Goal: Task Accomplishment & Management: Complete application form

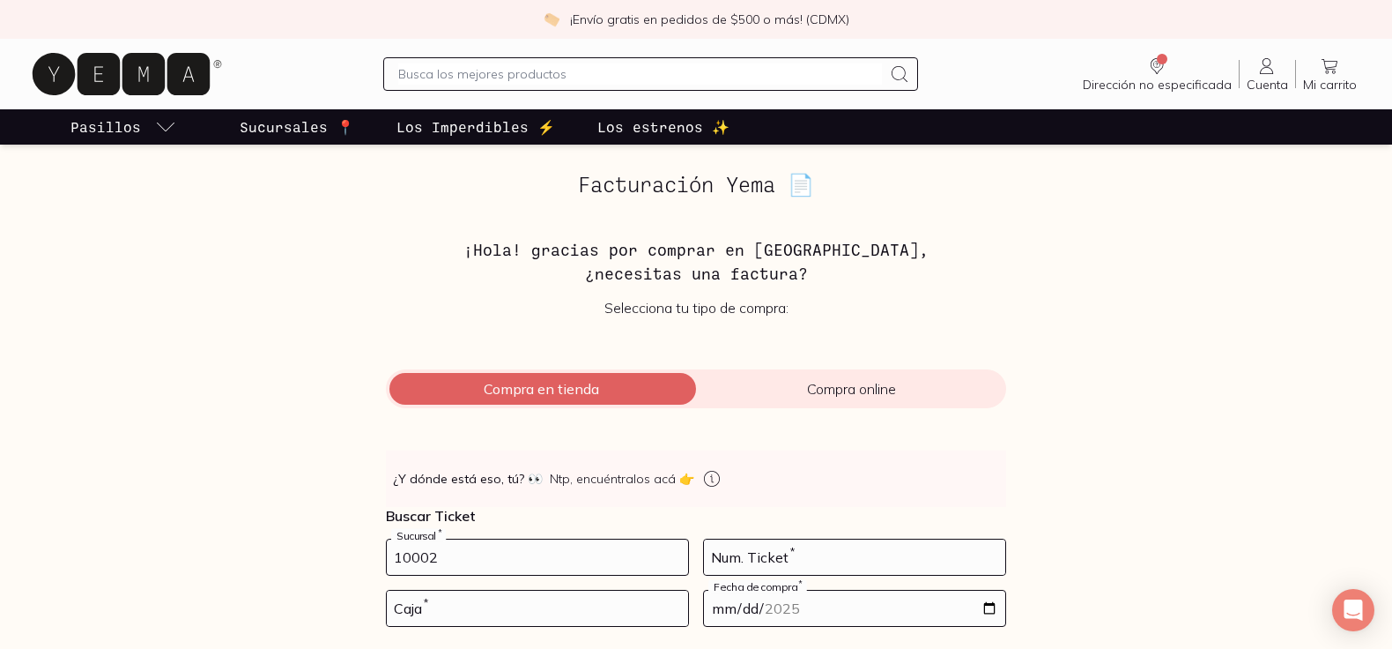
type input "10002"
click at [453, 613] on input "number" at bounding box center [537, 607] width 301 height 35
type input "01"
click at [779, 557] on input "number" at bounding box center [854, 556] width 301 height 35
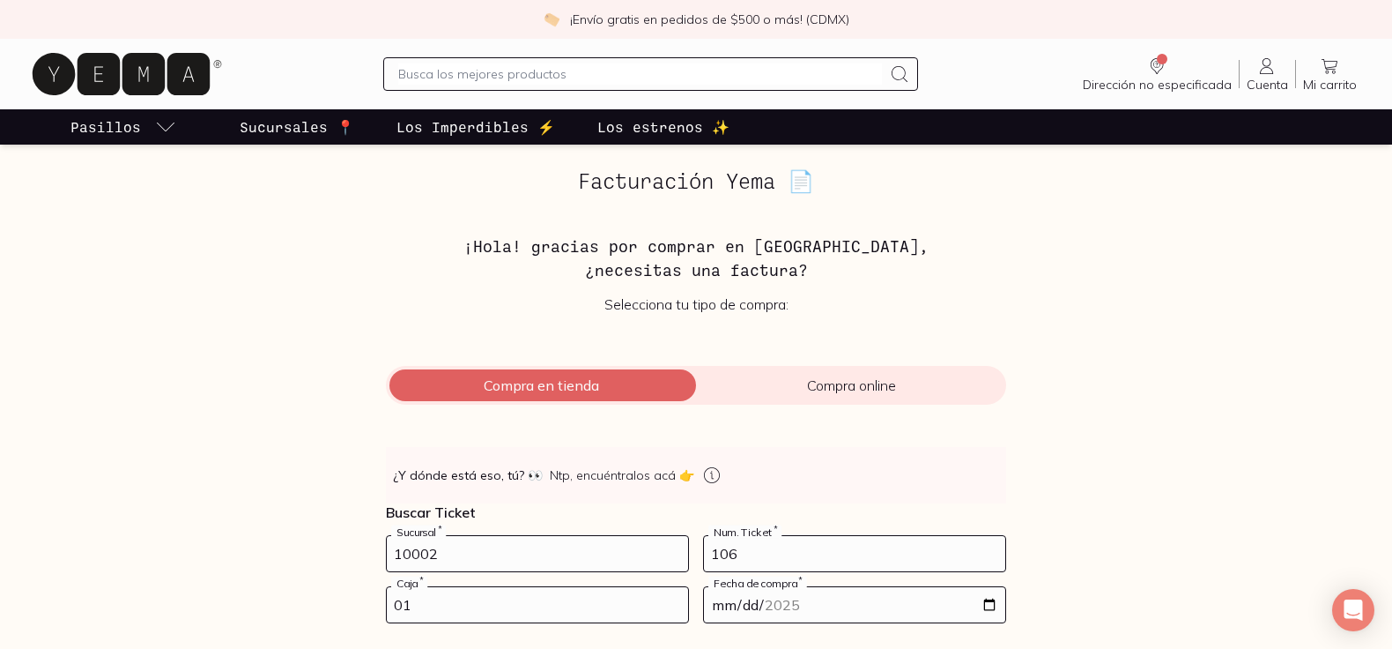
type input "106"
drag, startPoint x: 711, startPoint y: 590, endPoint x: 726, endPoint y: 593, distance: 15.4
click at [712, 590] on input "date" at bounding box center [854, 604] width 301 height 35
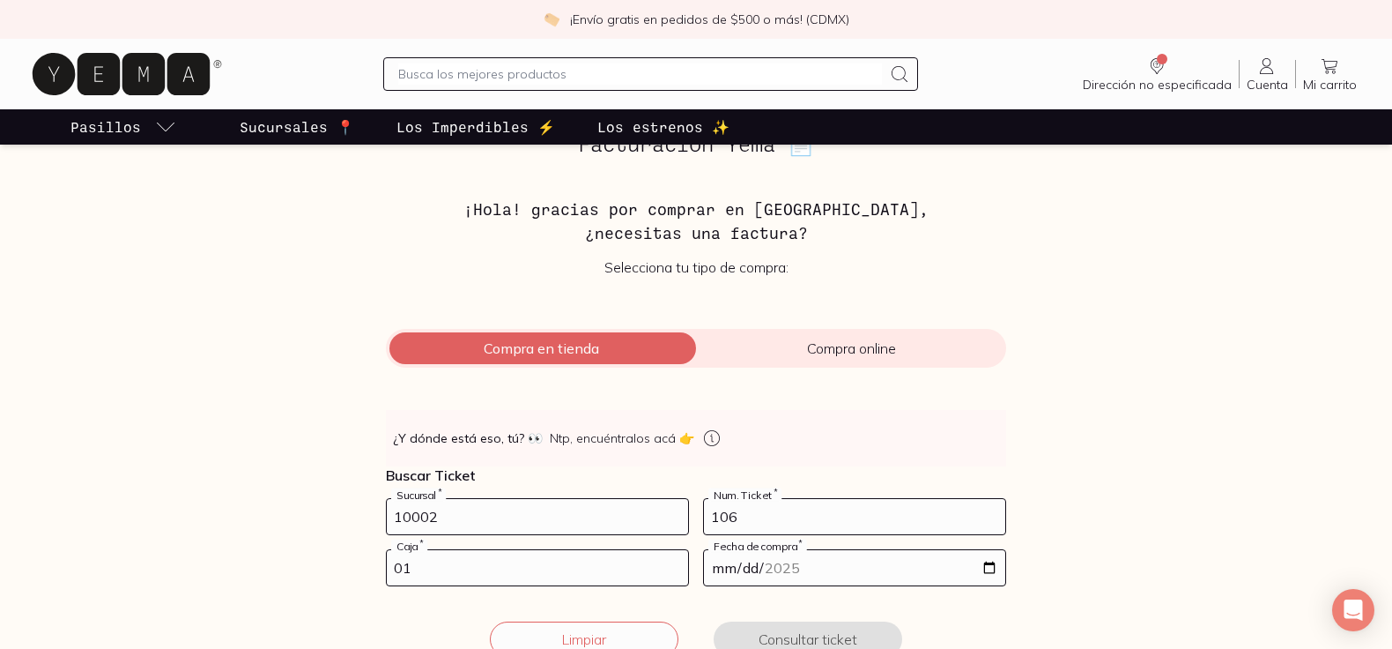
scroll to position [41, 0]
click at [988, 564] on input "date" at bounding box center [854, 566] width 301 height 35
type input "[DATE]"
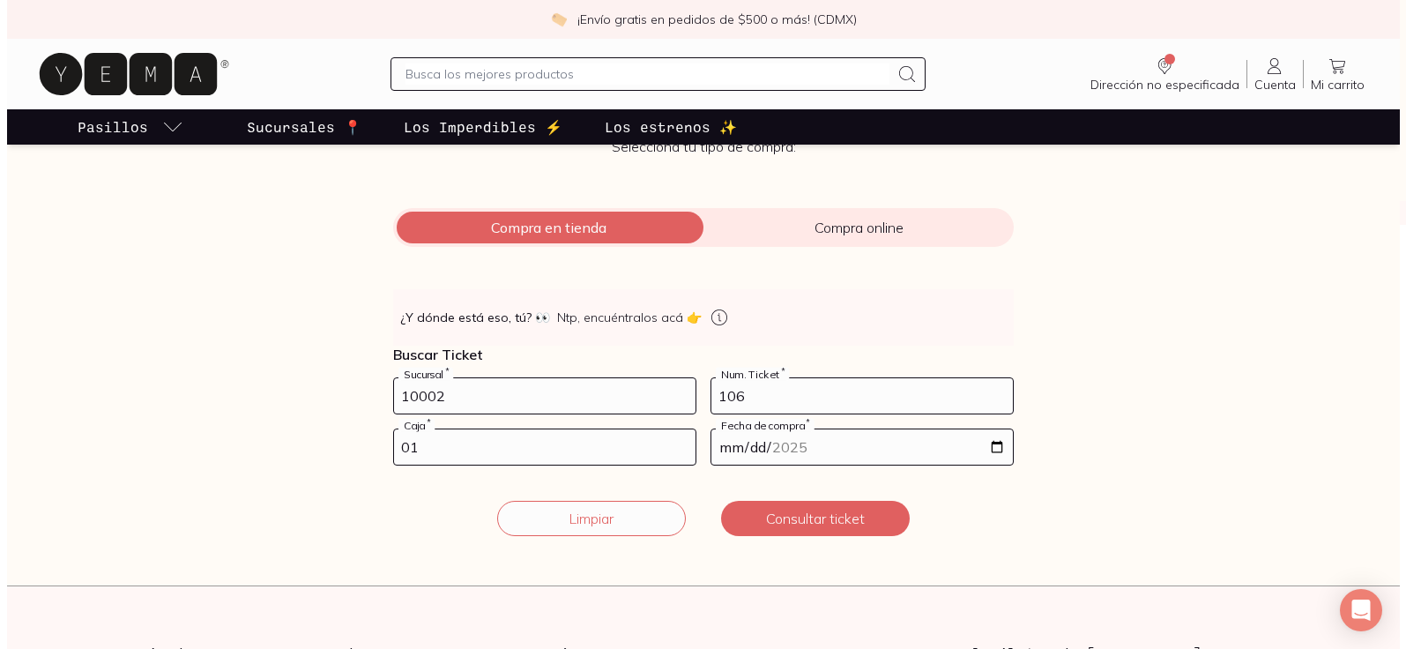
scroll to position [169, 0]
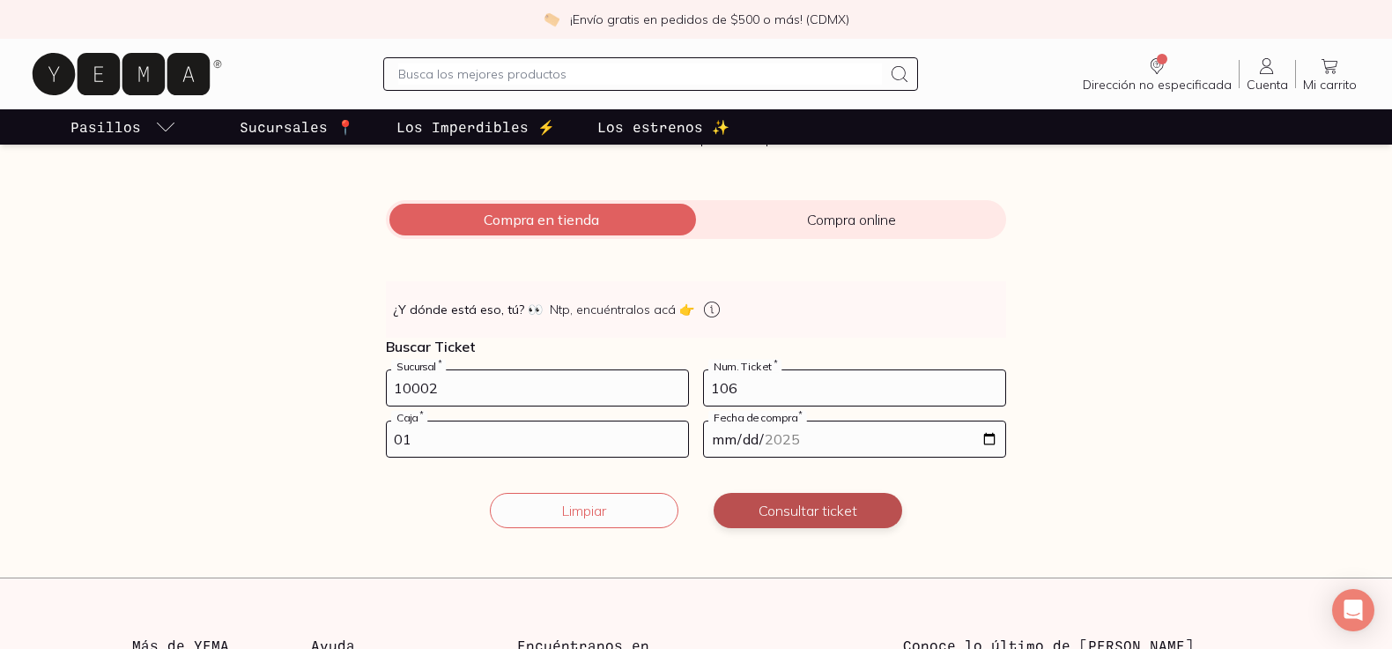
click at [799, 507] on button "Consultar ticket" at bounding box center [808, 510] width 189 height 35
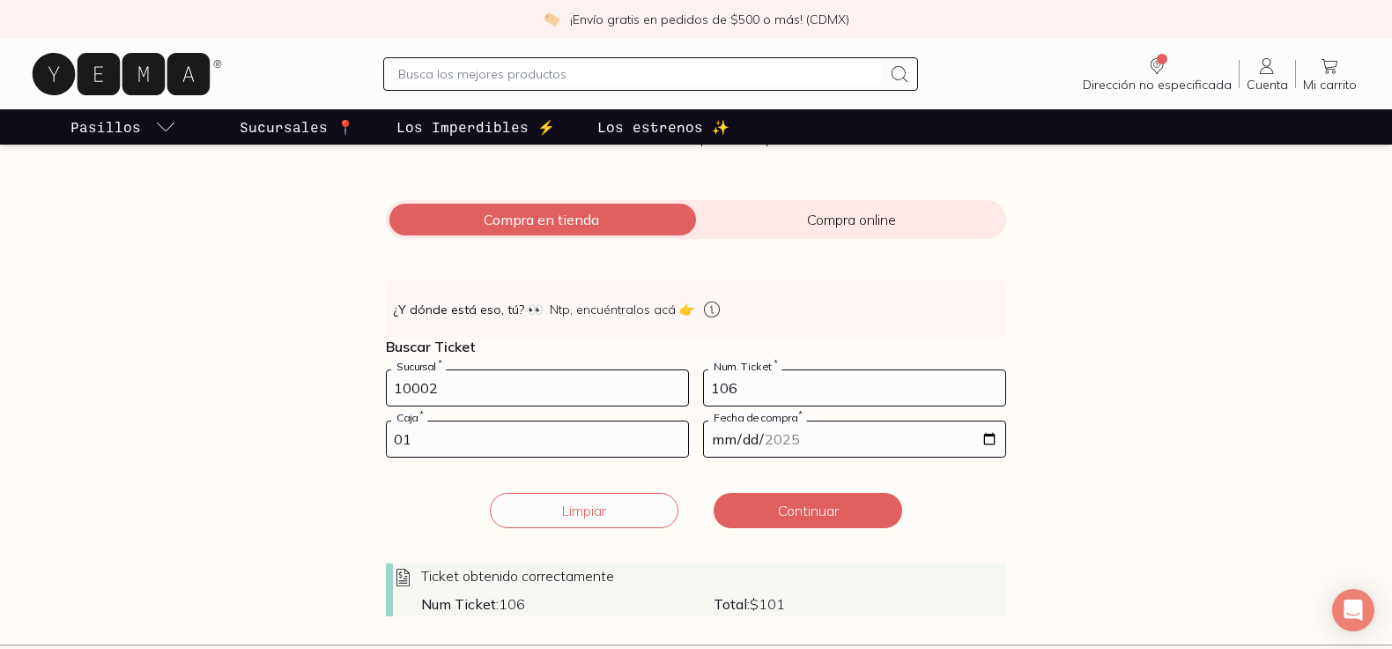
click at [731, 385] on input "106" at bounding box center [854, 387] width 301 height 35
type input "107"
click at [787, 508] on button "Continuar" at bounding box center [808, 510] width 189 height 35
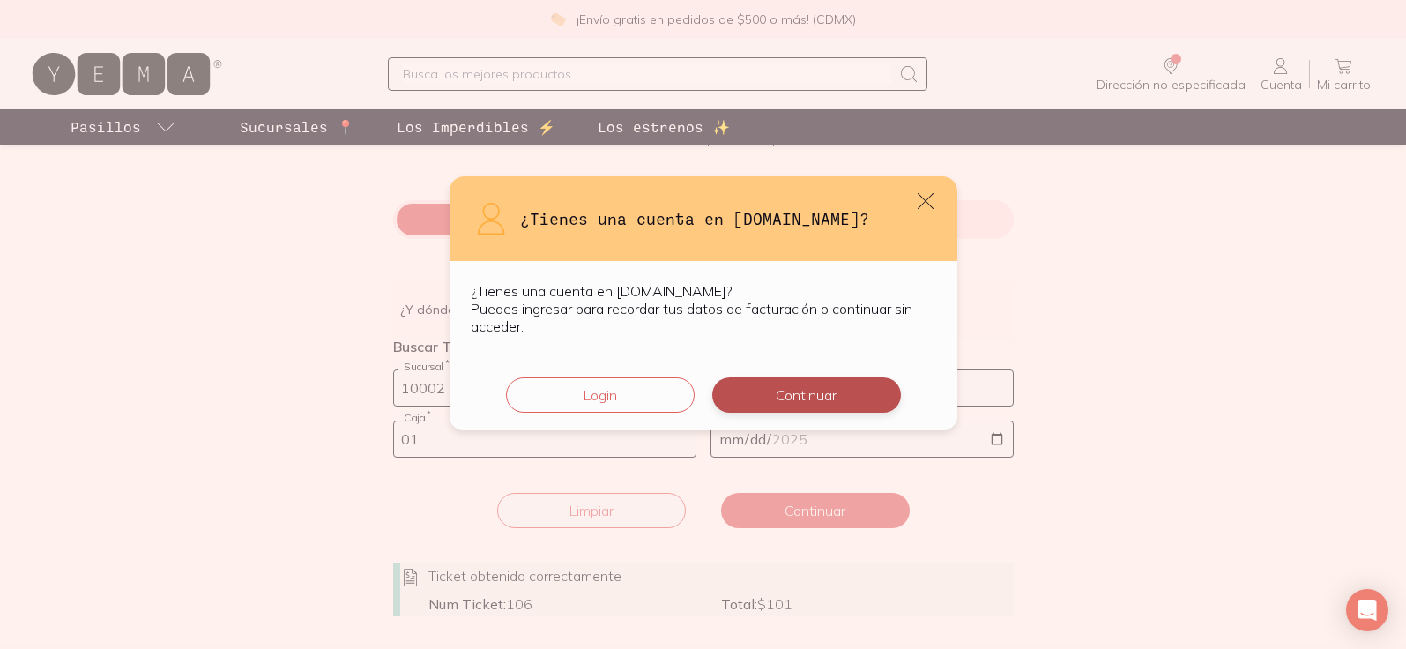
click at [773, 395] on button "Continuar" at bounding box center [806, 394] width 189 height 35
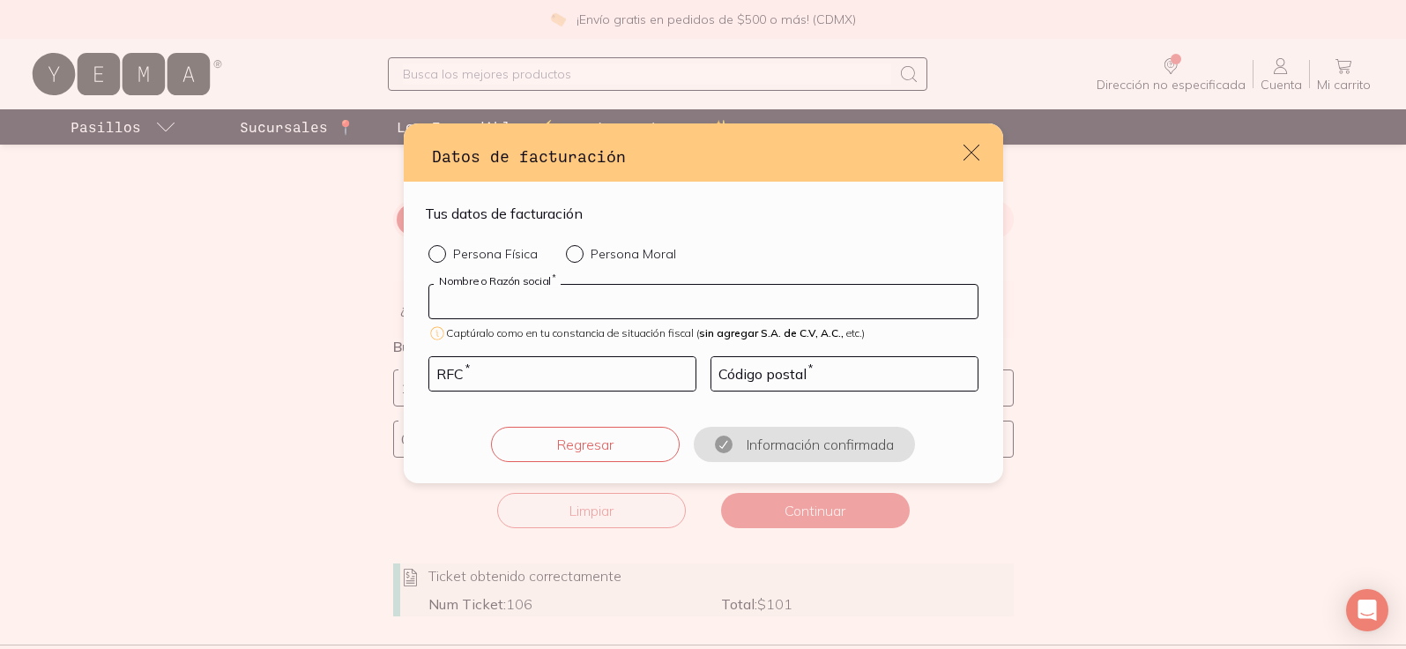
click at [493, 299] on input "default" at bounding box center [703, 301] width 548 height 33
click at [440, 254] on input "Persona Física" at bounding box center [435, 252] width 14 height 14
radio input "true"
click at [461, 303] on input "default" at bounding box center [703, 301] width 548 height 33
type input "[PERSON_NAME]"
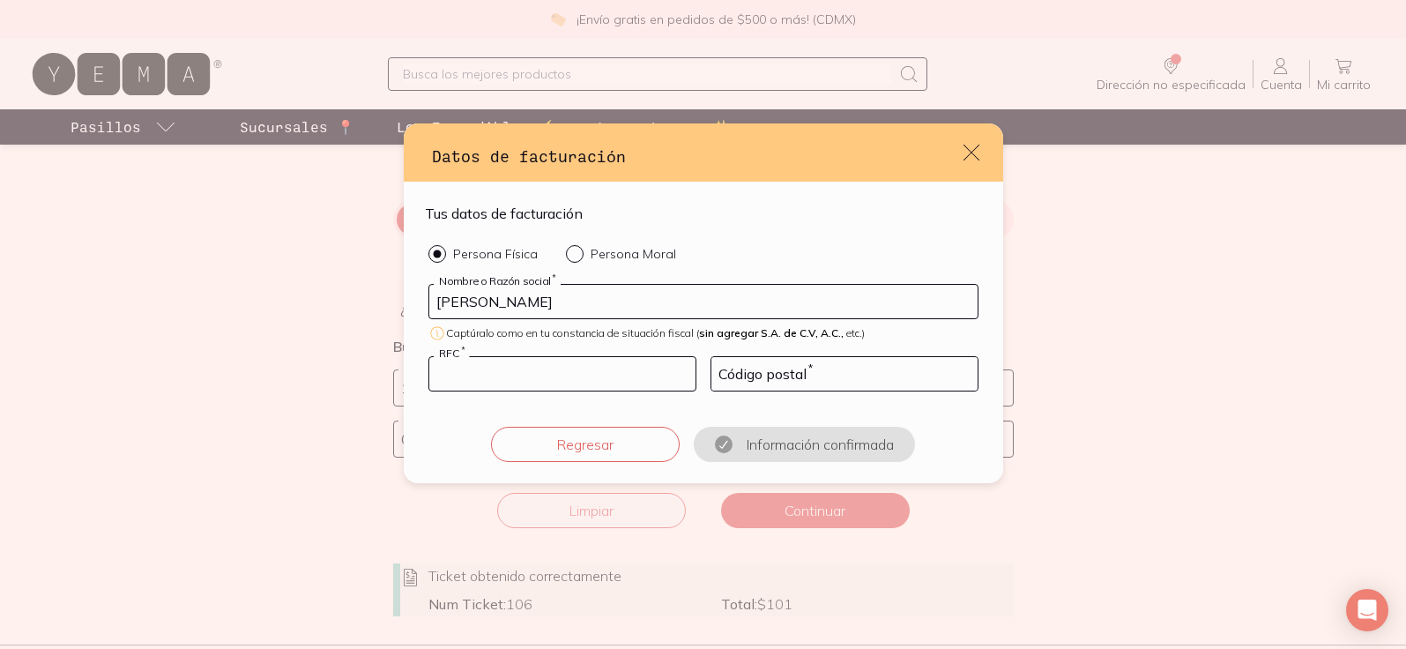
type input "LIGC750721GR8"
type input "06100"
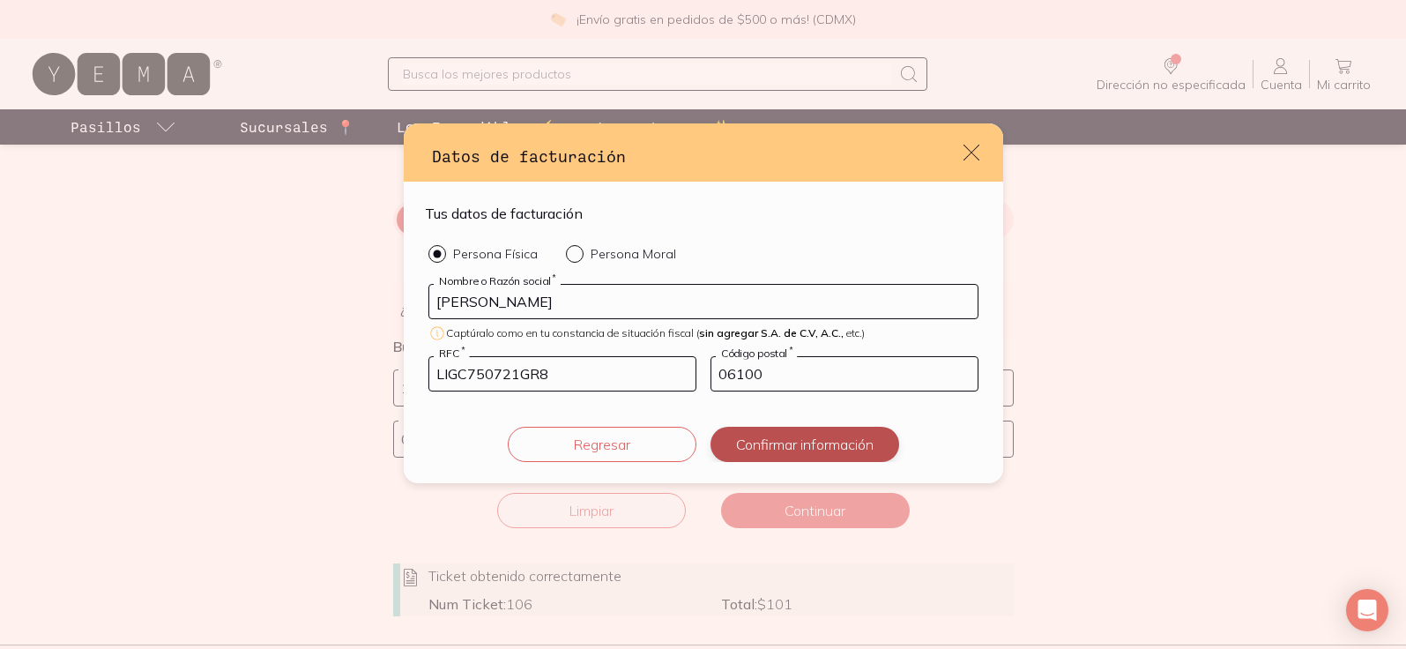
click at [767, 446] on button "Confirmar información" at bounding box center [804, 444] width 189 height 35
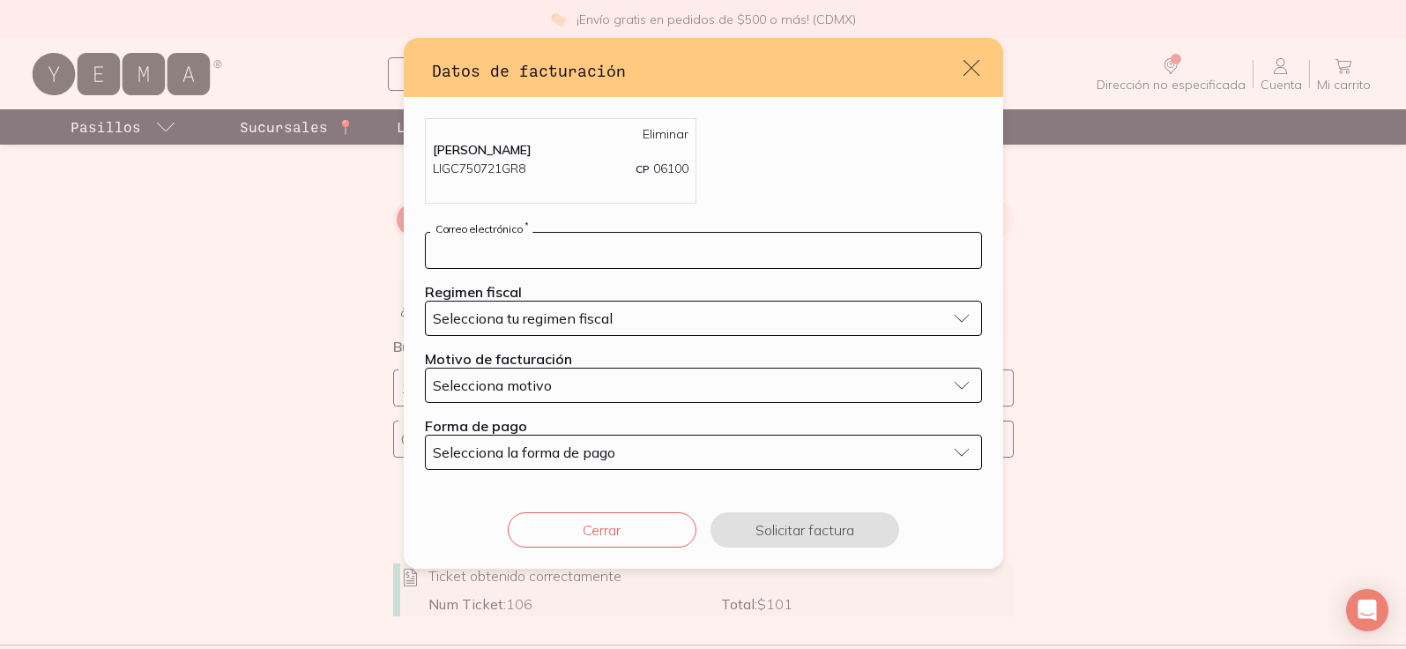
click at [558, 249] on input "default" at bounding box center [703, 250] width 555 height 35
type input "[EMAIL_ADDRESS][DOMAIN_NAME]"
click at [946, 317] on button "Selecciona tu regimen fiscal" at bounding box center [703, 317] width 557 height 35
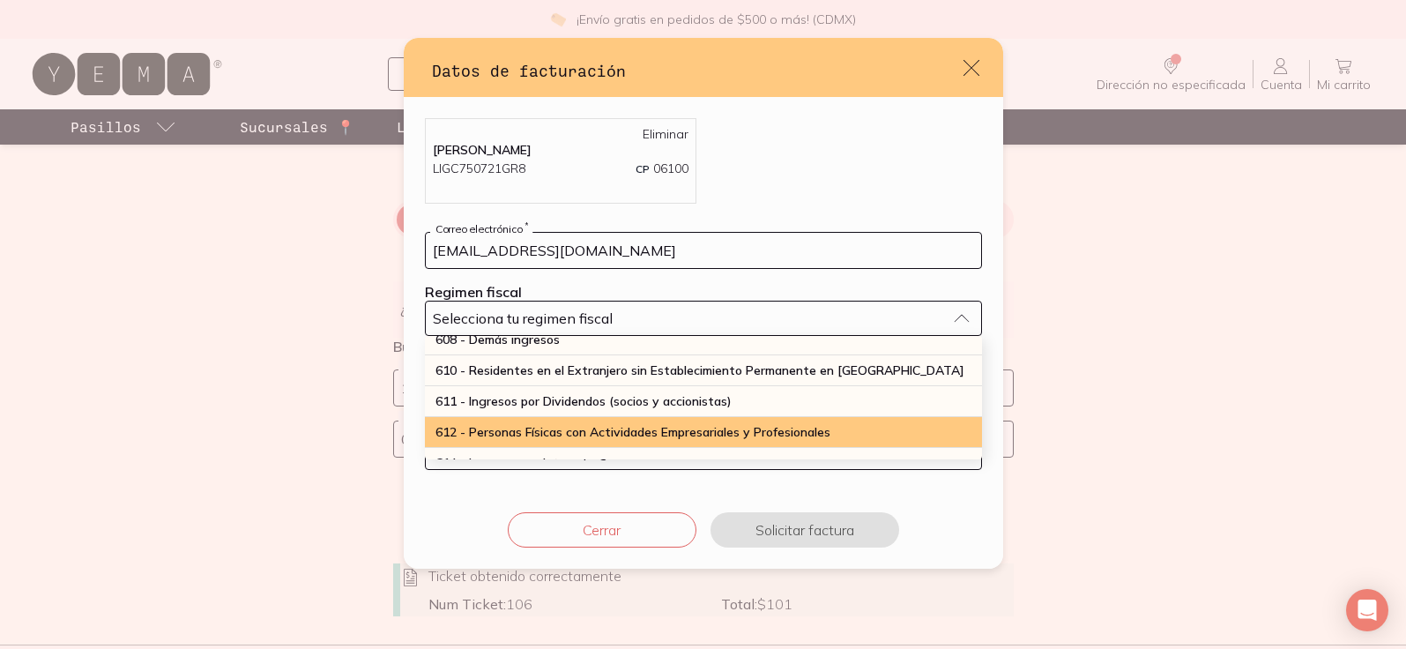
scroll to position [167, 0]
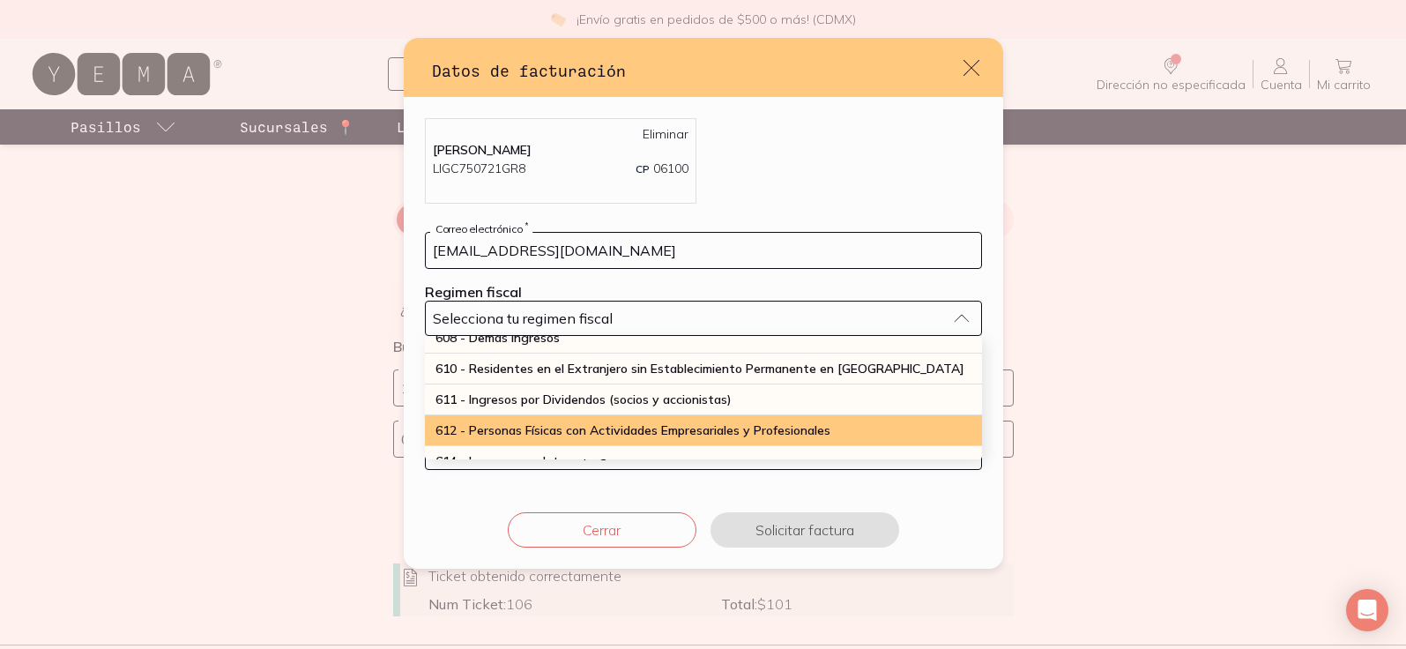
click at [536, 426] on span "612 - Personas Físicas con Actividades Empresariales y Profesionales" at bounding box center [632, 430] width 395 height 16
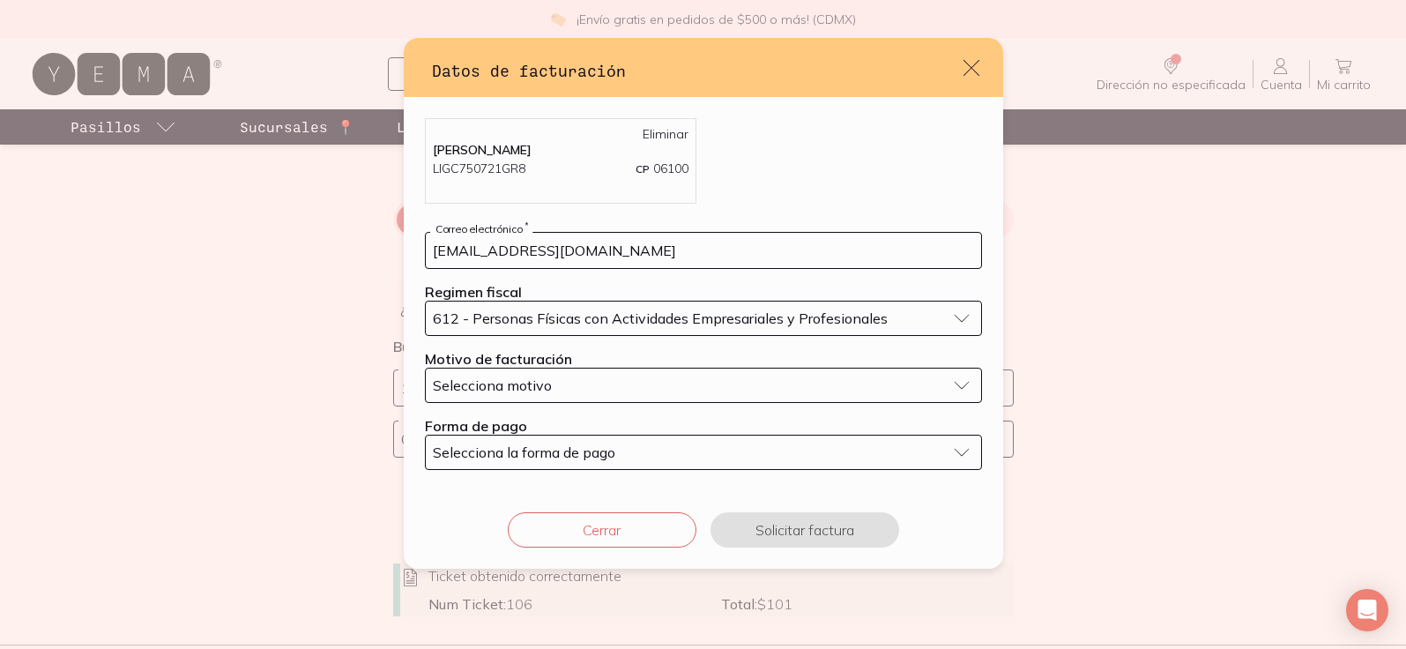
click at [952, 382] on button "Selecciona motivo" at bounding box center [703, 384] width 557 height 35
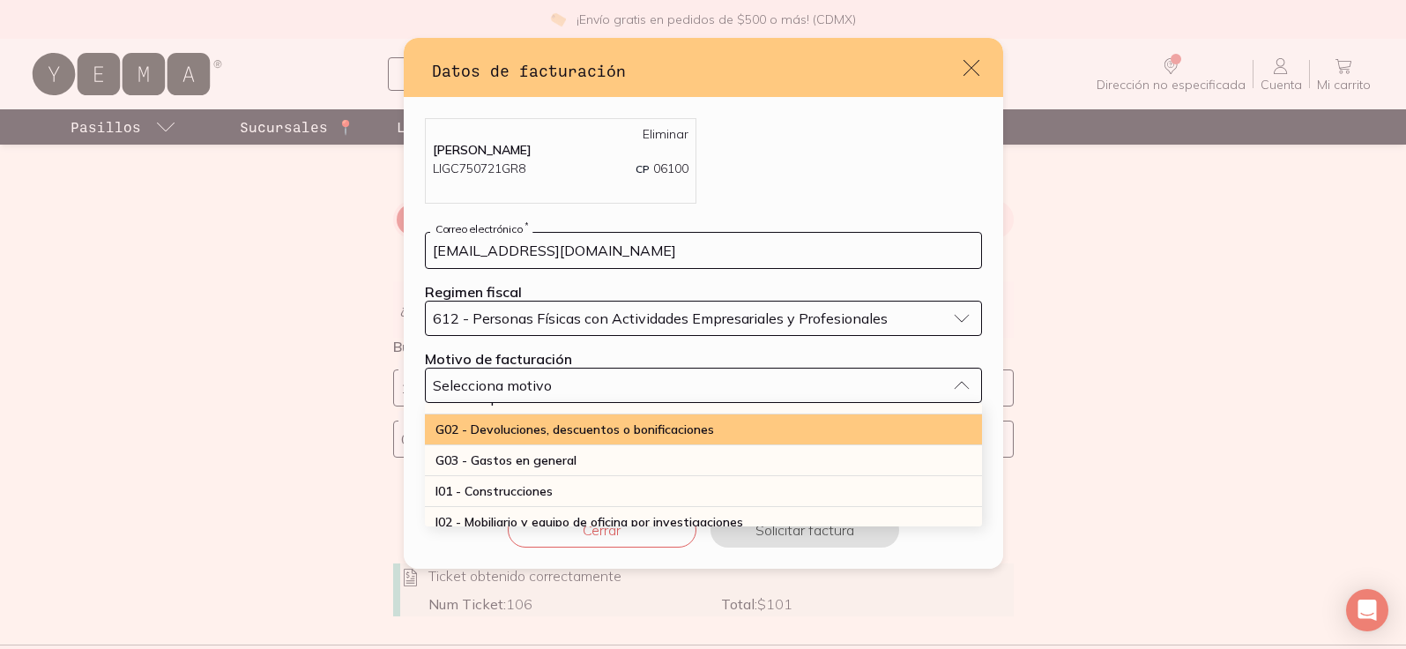
scroll to position [33, 0]
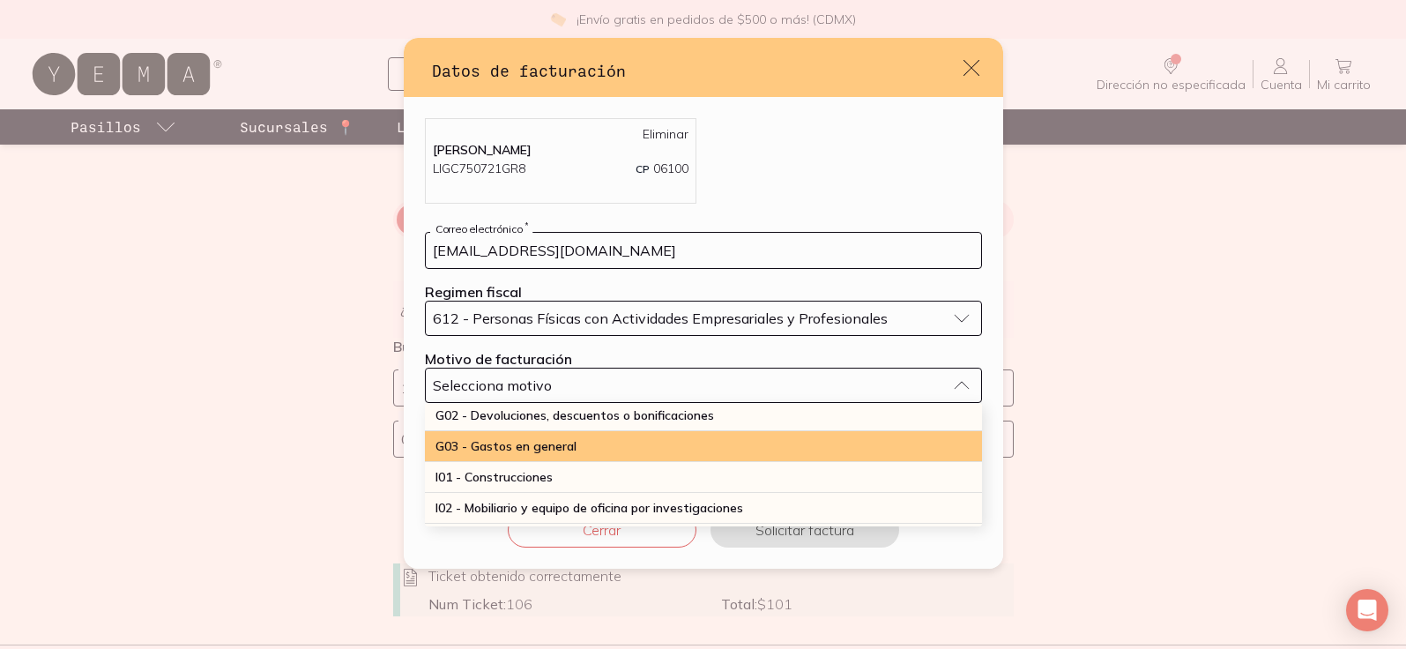
click at [487, 443] on span "G03 - Gastos en general" at bounding box center [505, 446] width 141 height 16
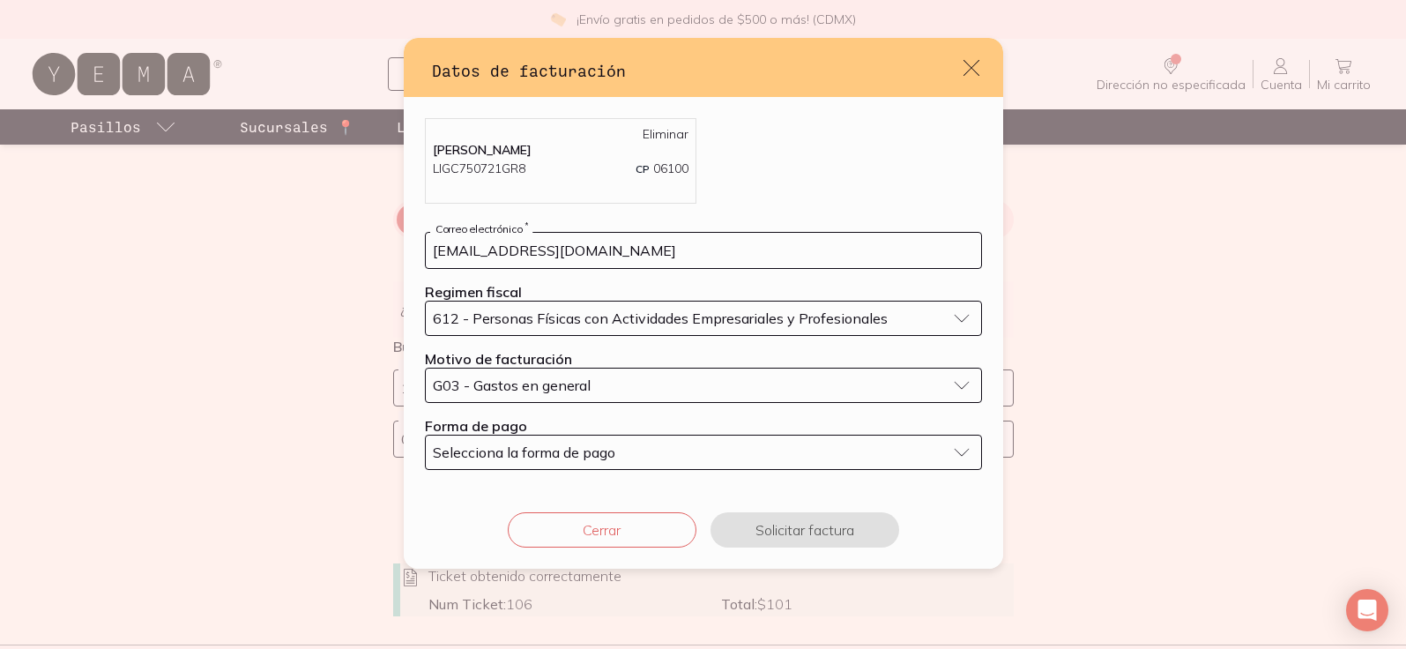
click at [952, 448] on button "Selecciona la forma de pago" at bounding box center [703, 451] width 557 height 35
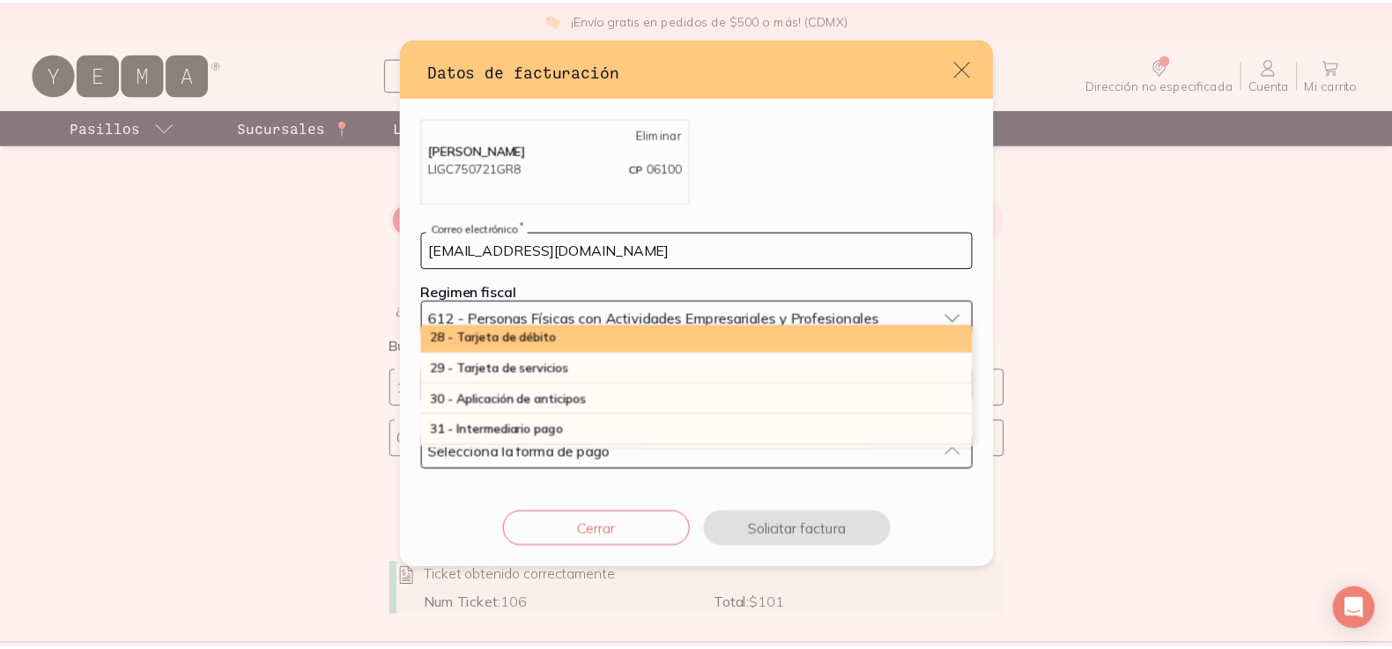
scroll to position [524, 0]
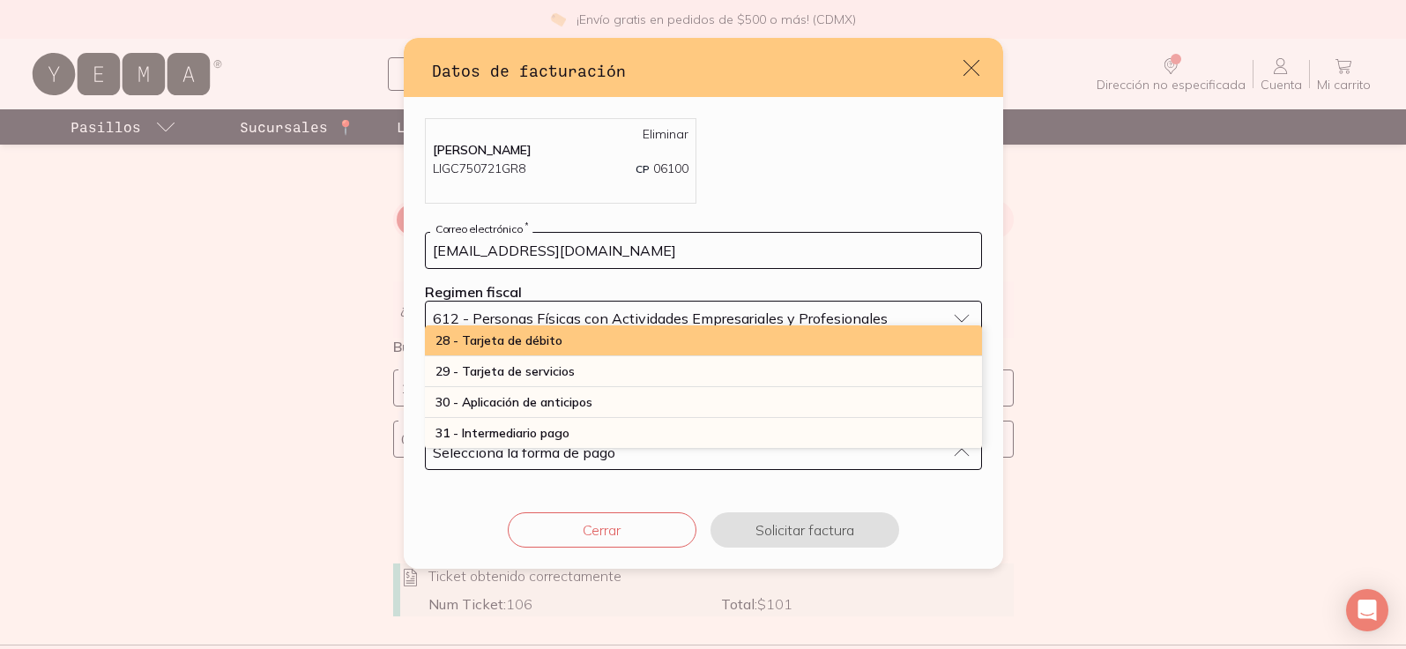
click at [436, 339] on span "28 - Tarjeta de débito" at bounding box center [498, 340] width 127 height 16
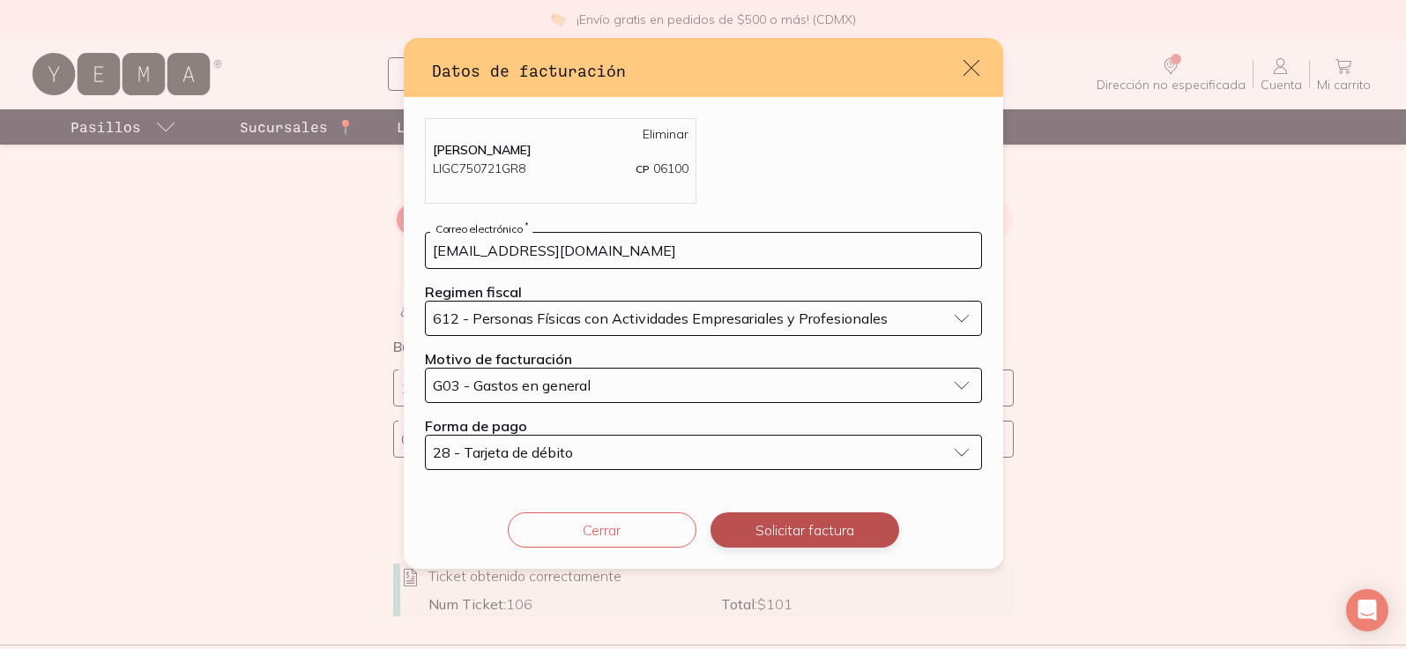
click at [767, 528] on button "Solicitar factura" at bounding box center [804, 529] width 189 height 35
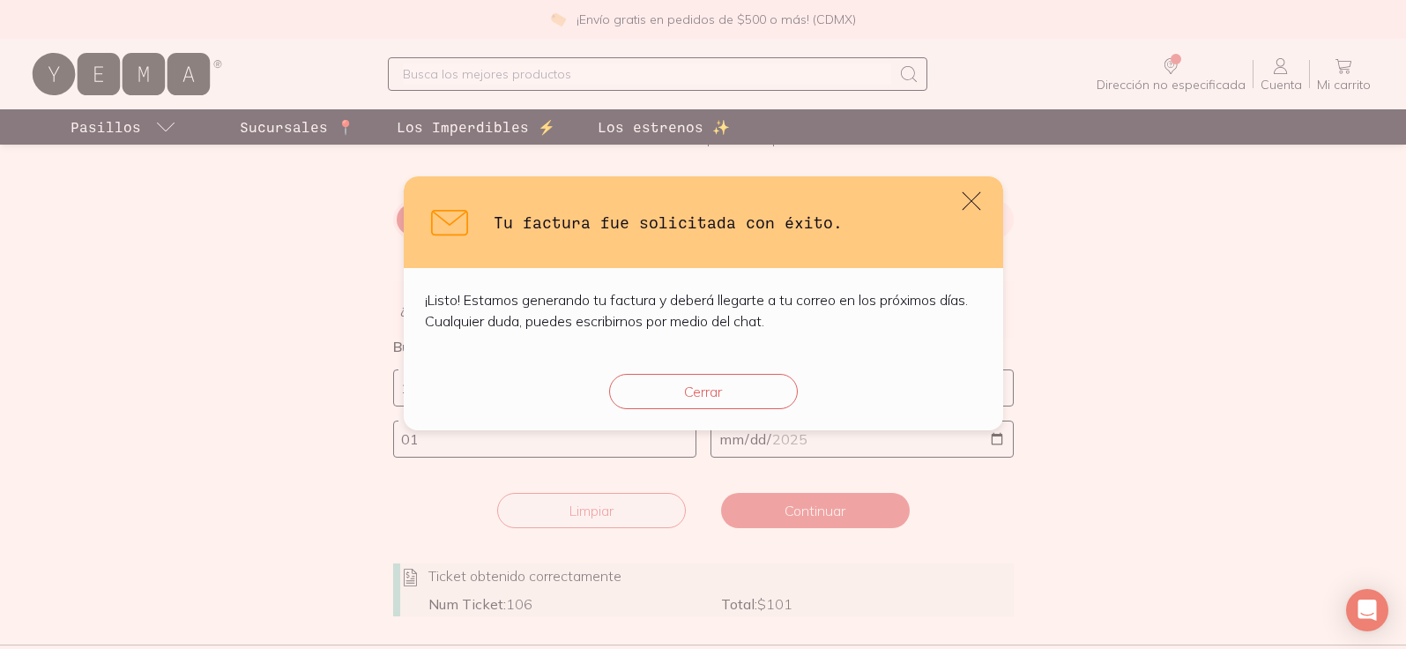
click at [968, 197] on icon "default" at bounding box center [971, 201] width 25 height 25
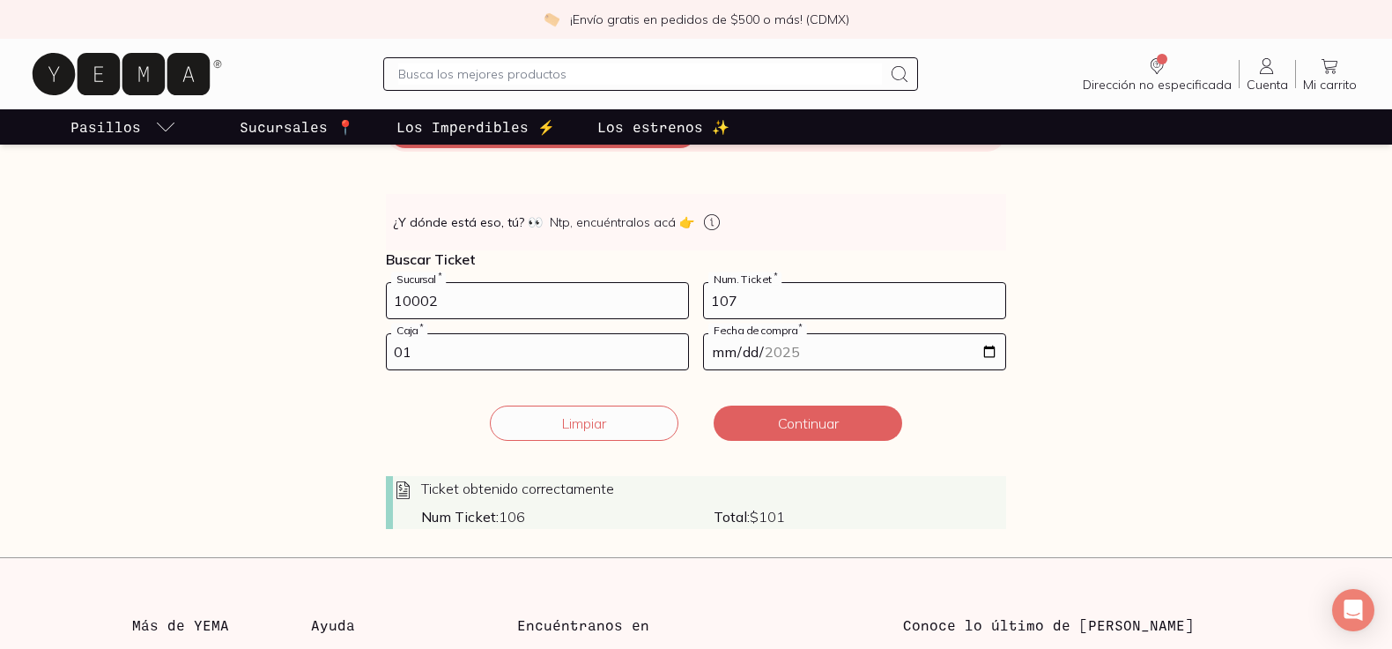
scroll to position [225, 0]
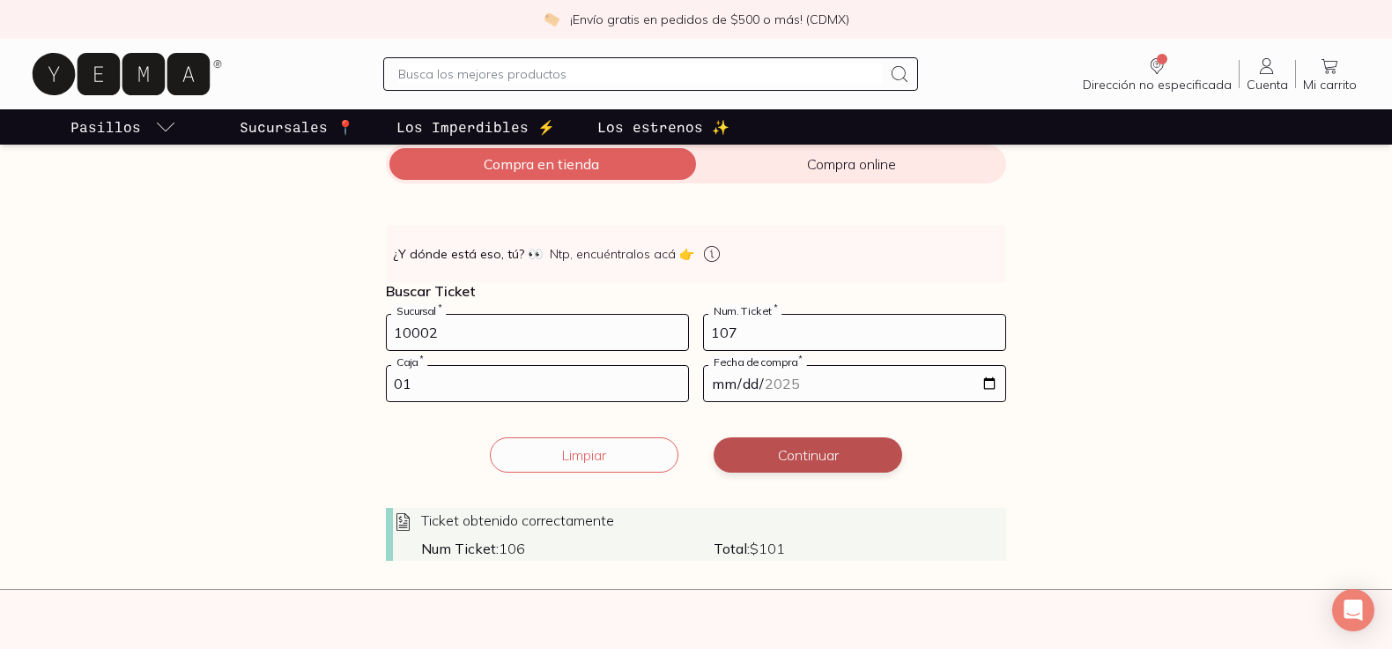
click at [804, 448] on button "Continuar" at bounding box center [808, 454] width 189 height 35
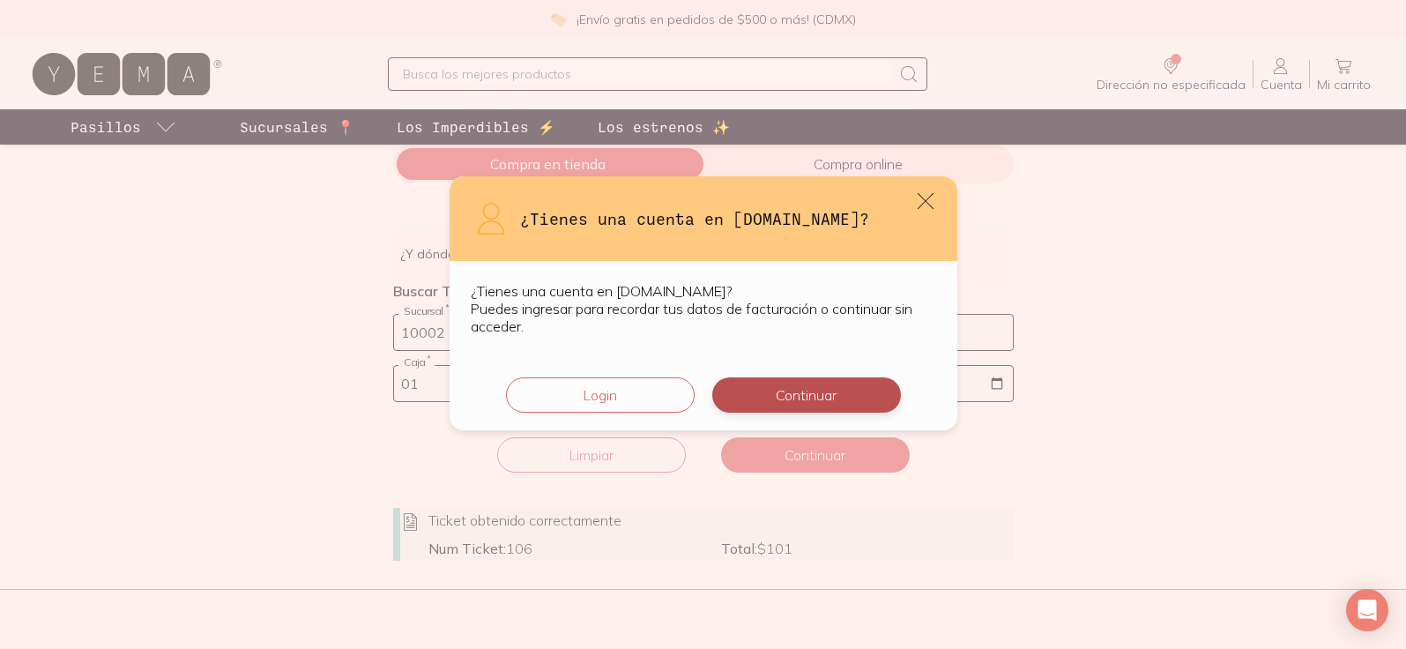
click at [802, 389] on button "Continuar" at bounding box center [806, 394] width 189 height 35
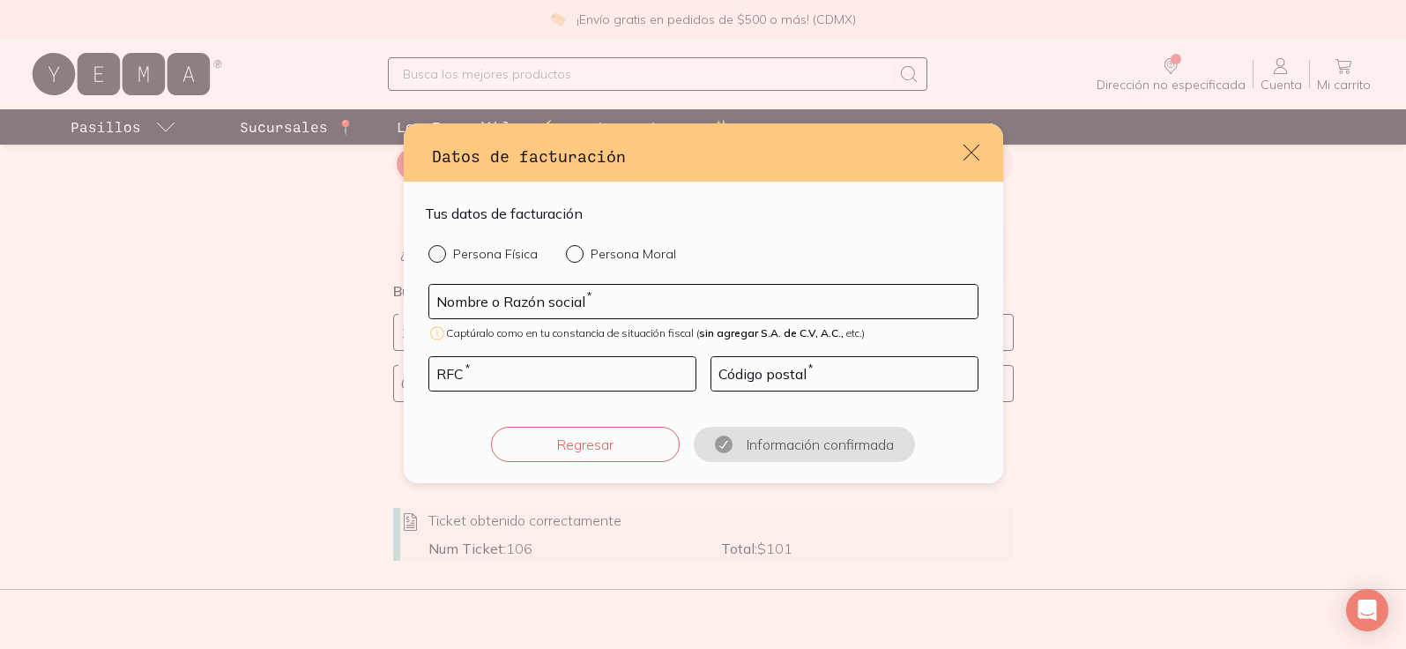
click at [433, 256] on input "Persona Física" at bounding box center [435, 252] width 14 height 14
radio input "true"
click at [509, 310] on input "default" at bounding box center [703, 301] width 548 height 33
type input "[PERSON_NAME]"
type input "LIGC750721GR8"
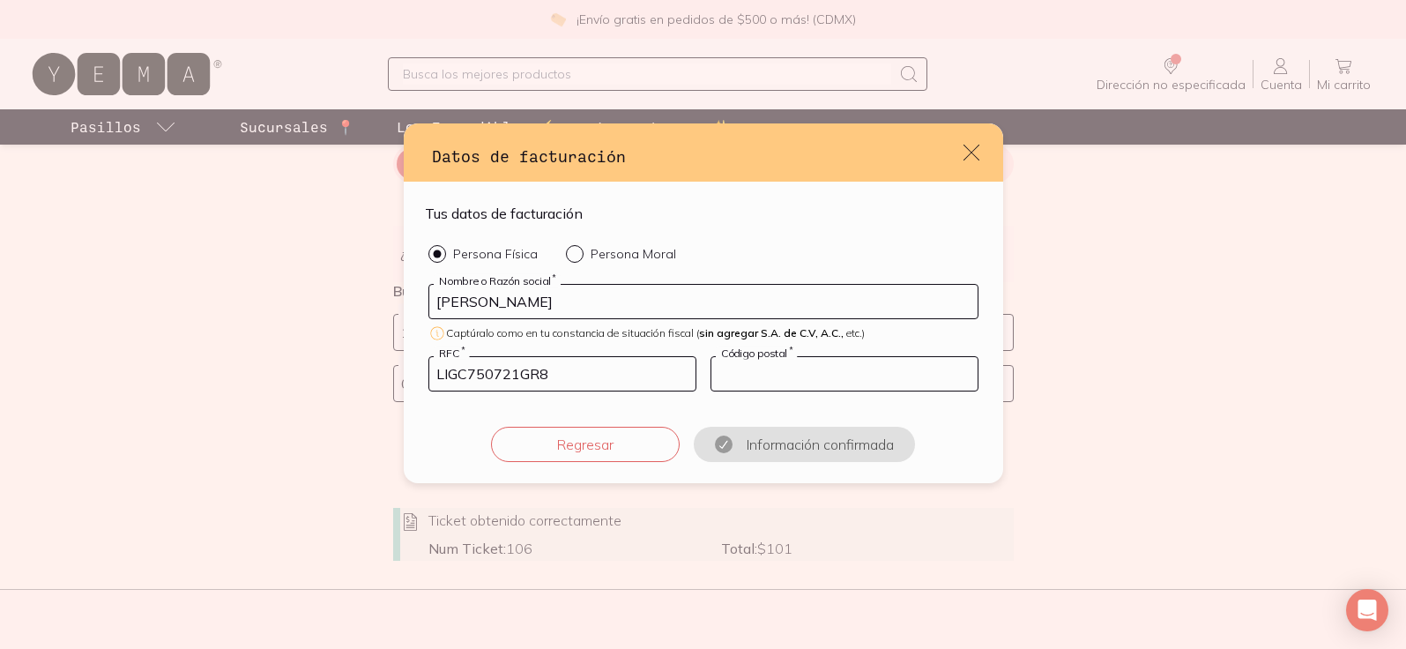
type input "06100"
click at [753, 448] on button "Confirmar información" at bounding box center [804, 444] width 189 height 35
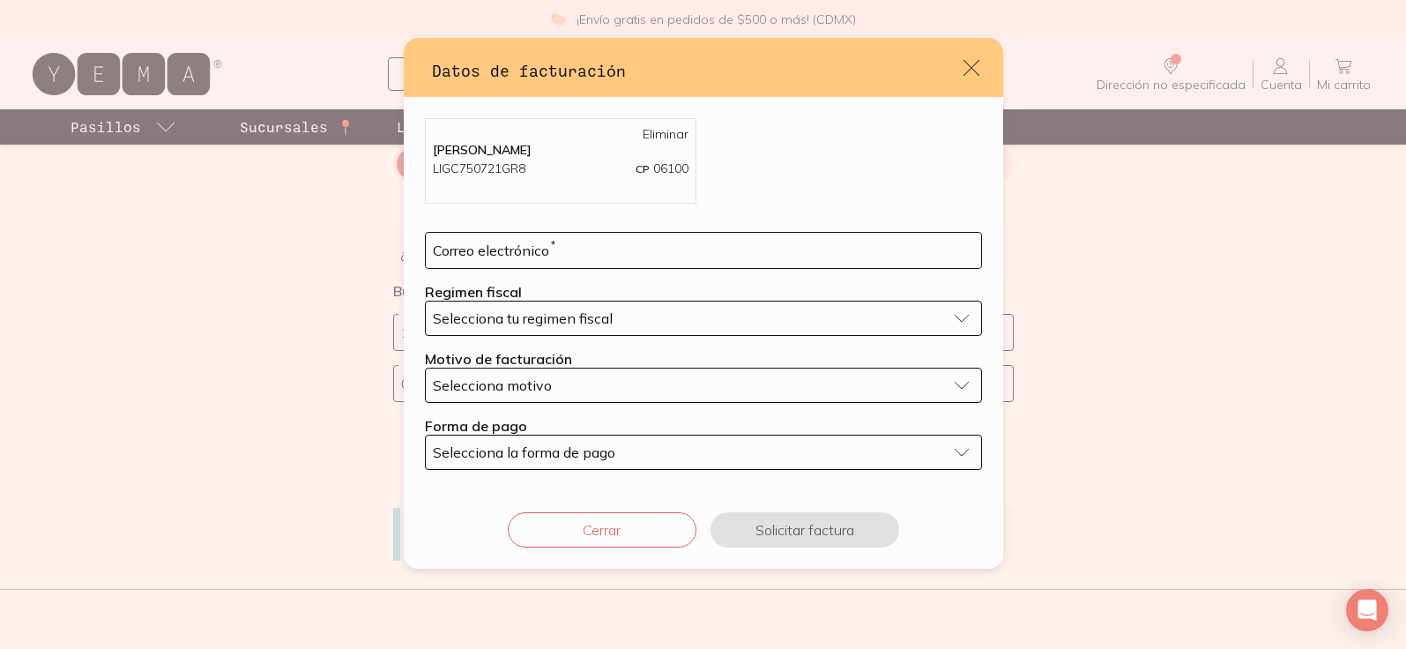
click at [972, 63] on icon "default" at bounding box center [971, 67] width 21 height 21
